Goal: Task Accomplishment & Management: Manage account settings

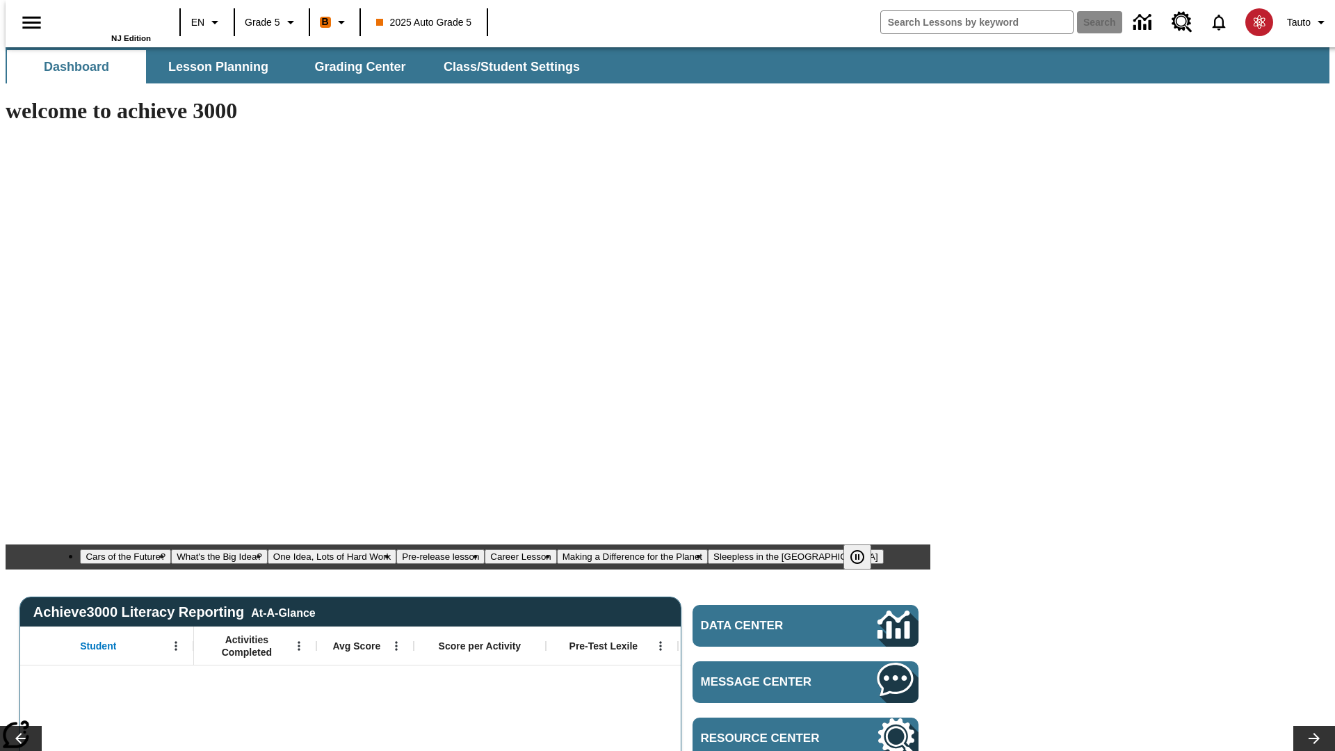
type input "-1"
click at [213, 67] on span "Lesson Planning" at bounding box center [218, 67] width 100 height 16
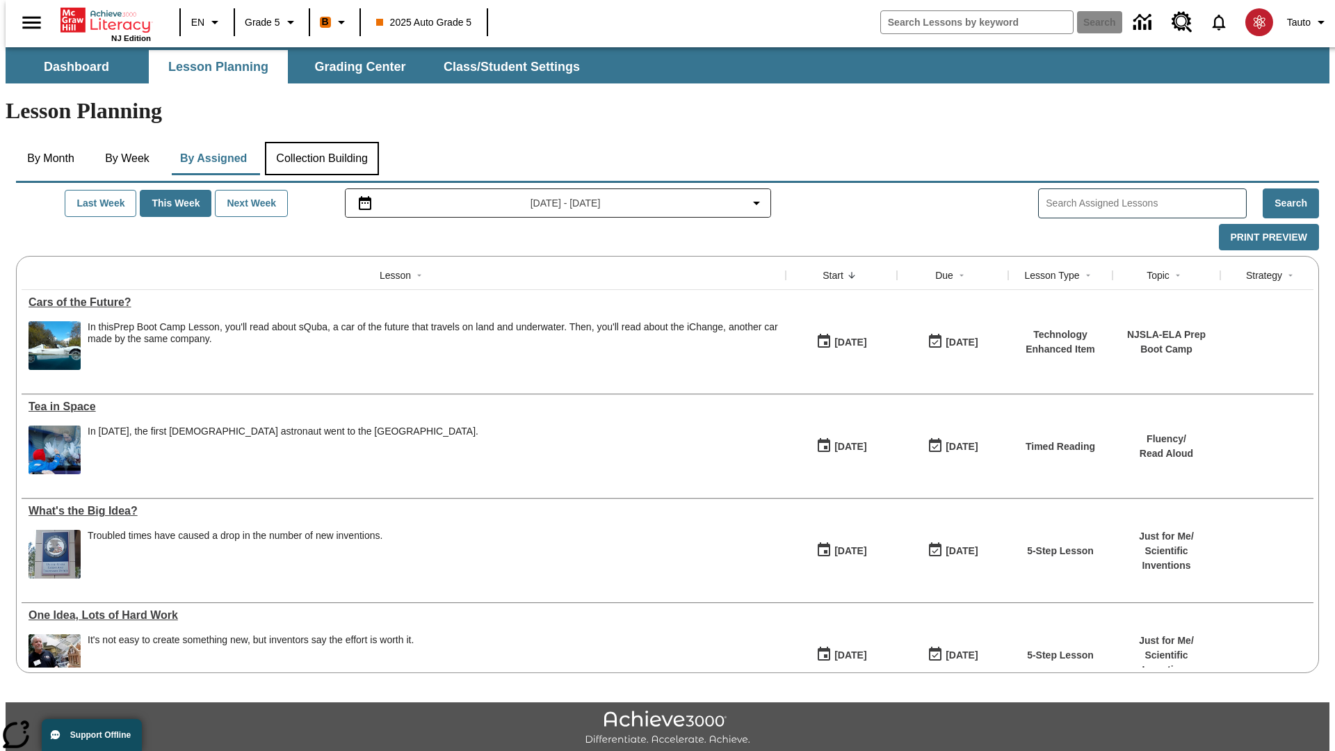
click at [321, 142] on button "Collection Building" at bounding box center [322, 158] width 114 height 33
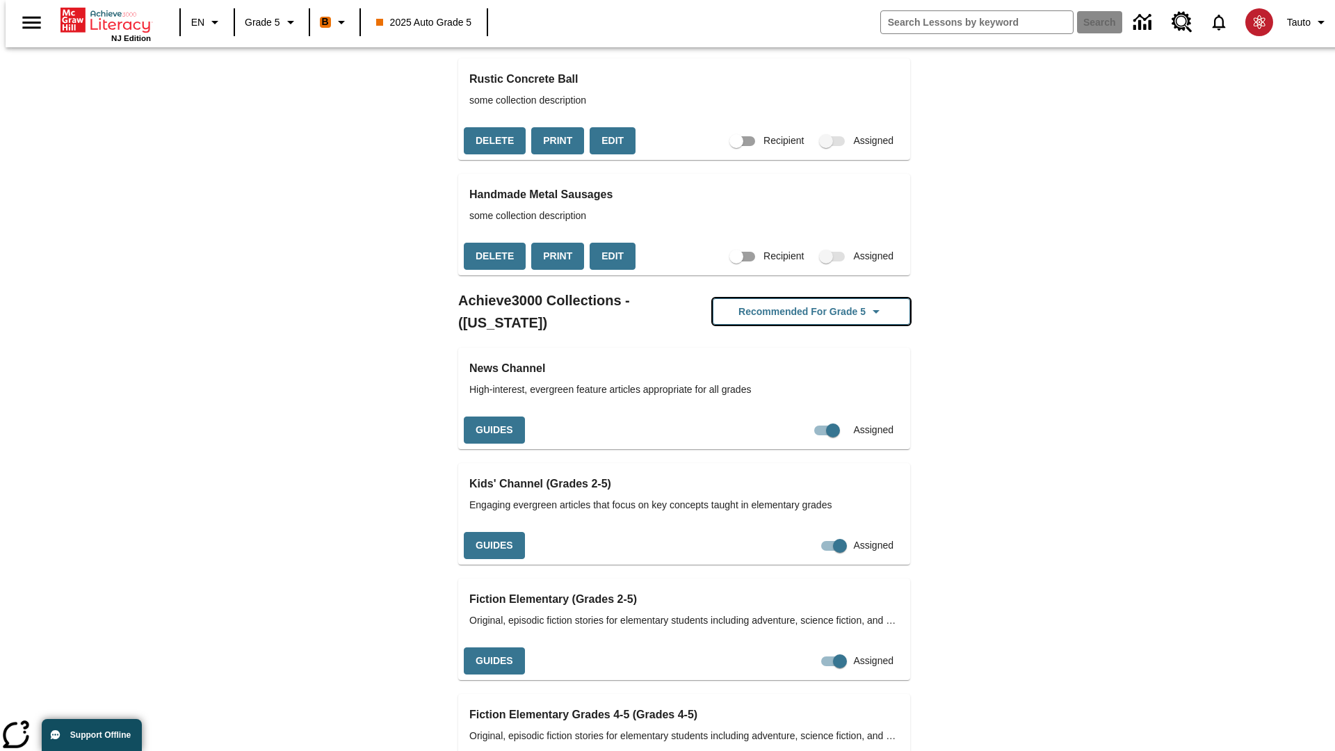
scroll to position [3426, 0]
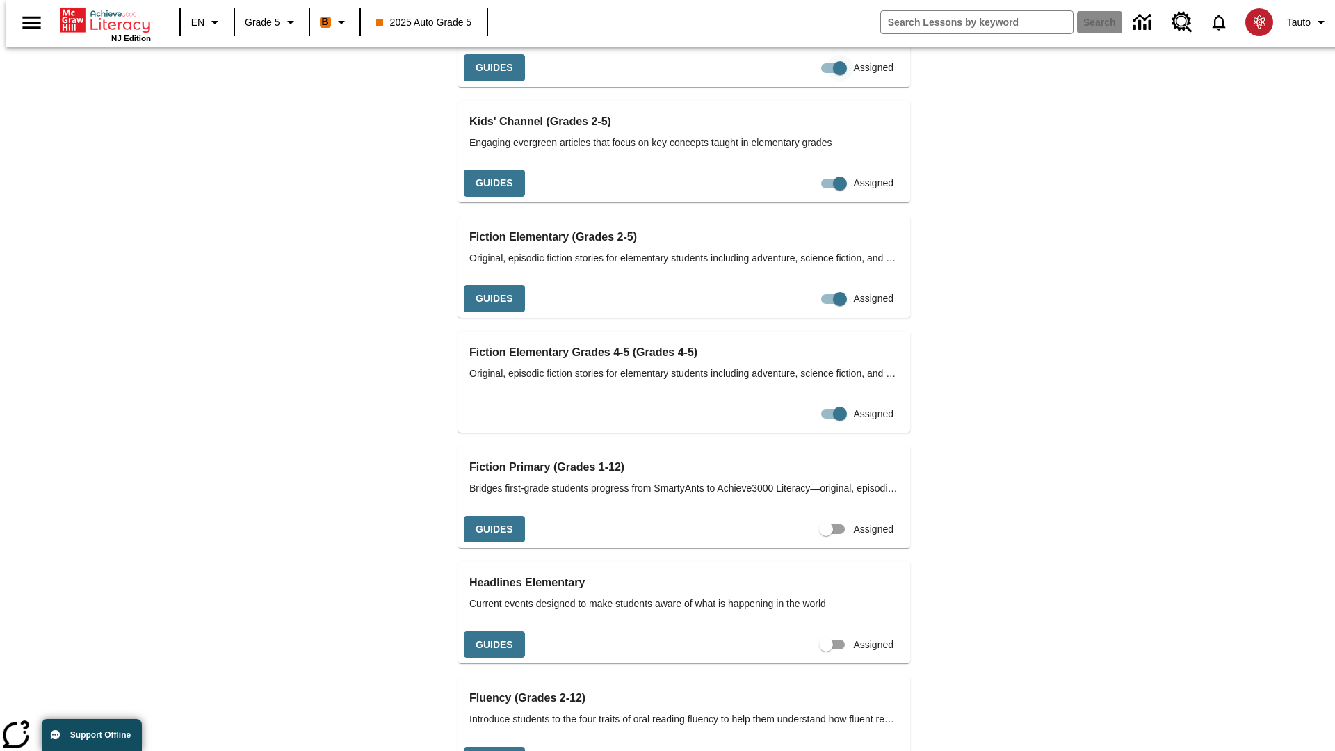
click at [800, 81] on input "Assigned" at bounding box center [839, 68] width 79 height 26
checkbox input "false"
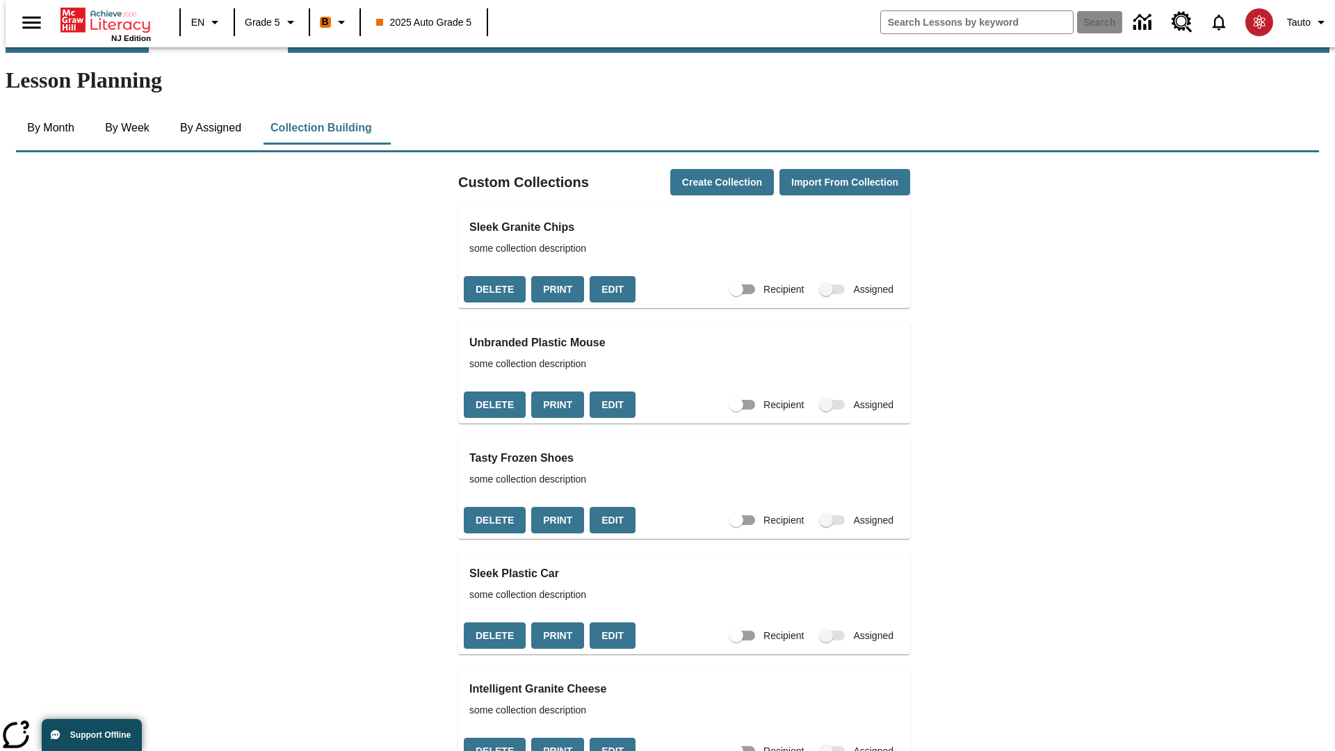
checkbox input "true"
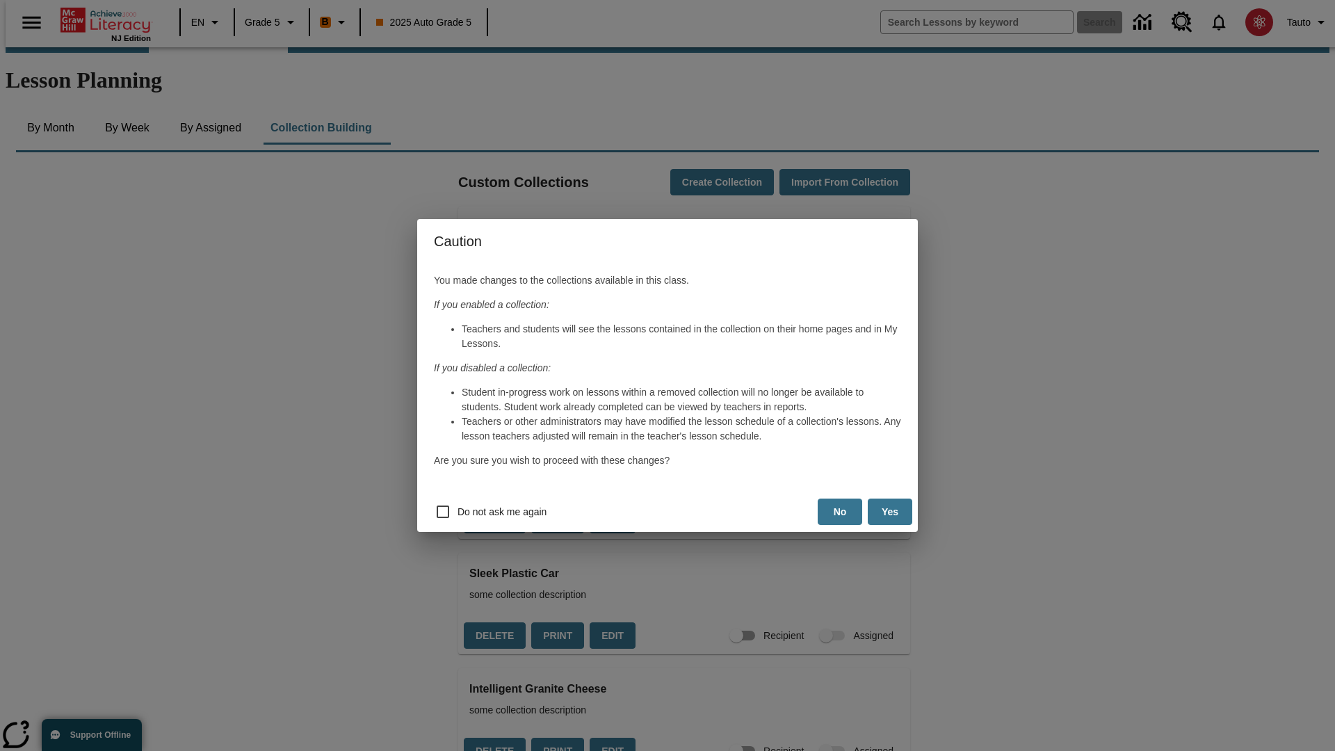
scroll to position [3064, 0]
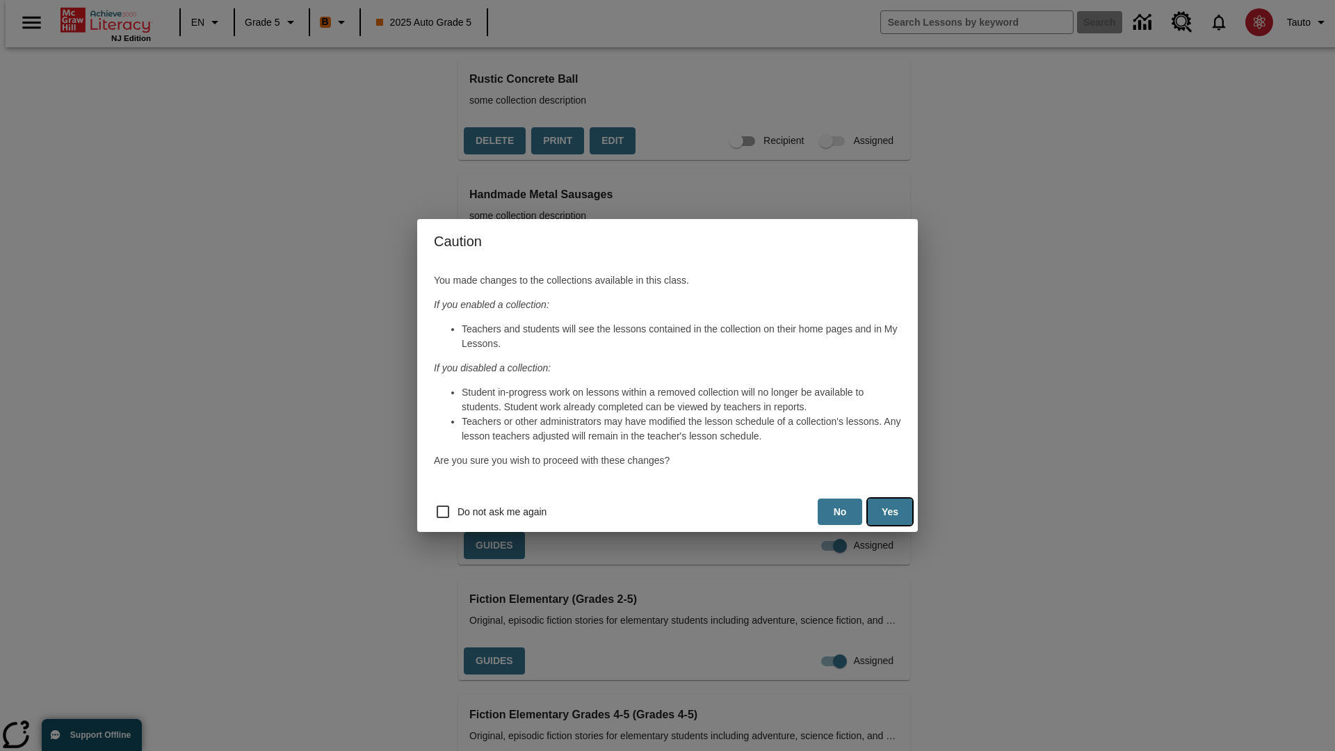
click at [890, 512] on button "Yes" at bounding box center [890, 512] width 44 height 27
